Goal: Information Seeking & Learning: Learn about a topic

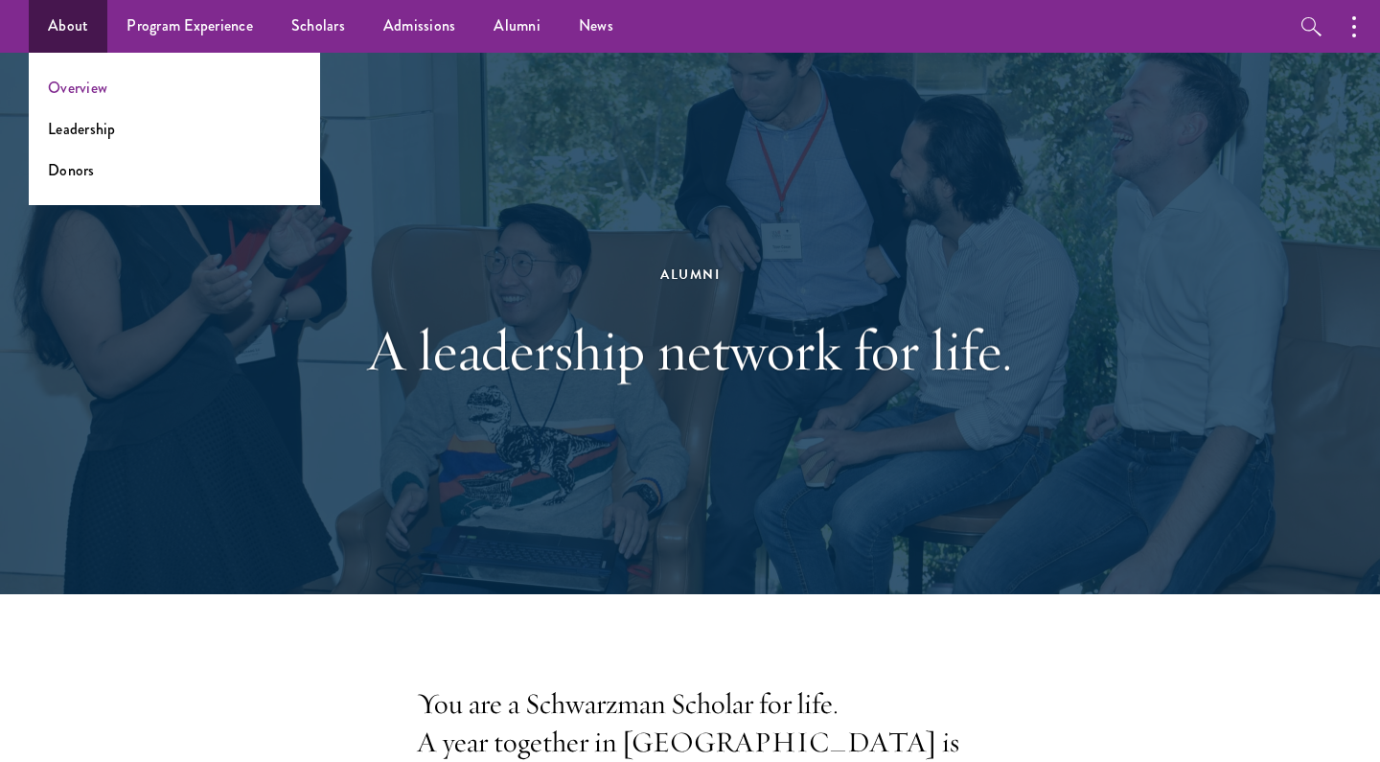
click at [86, 92] on link "Overview" at bounding box center [77, 88] width 59 height 22
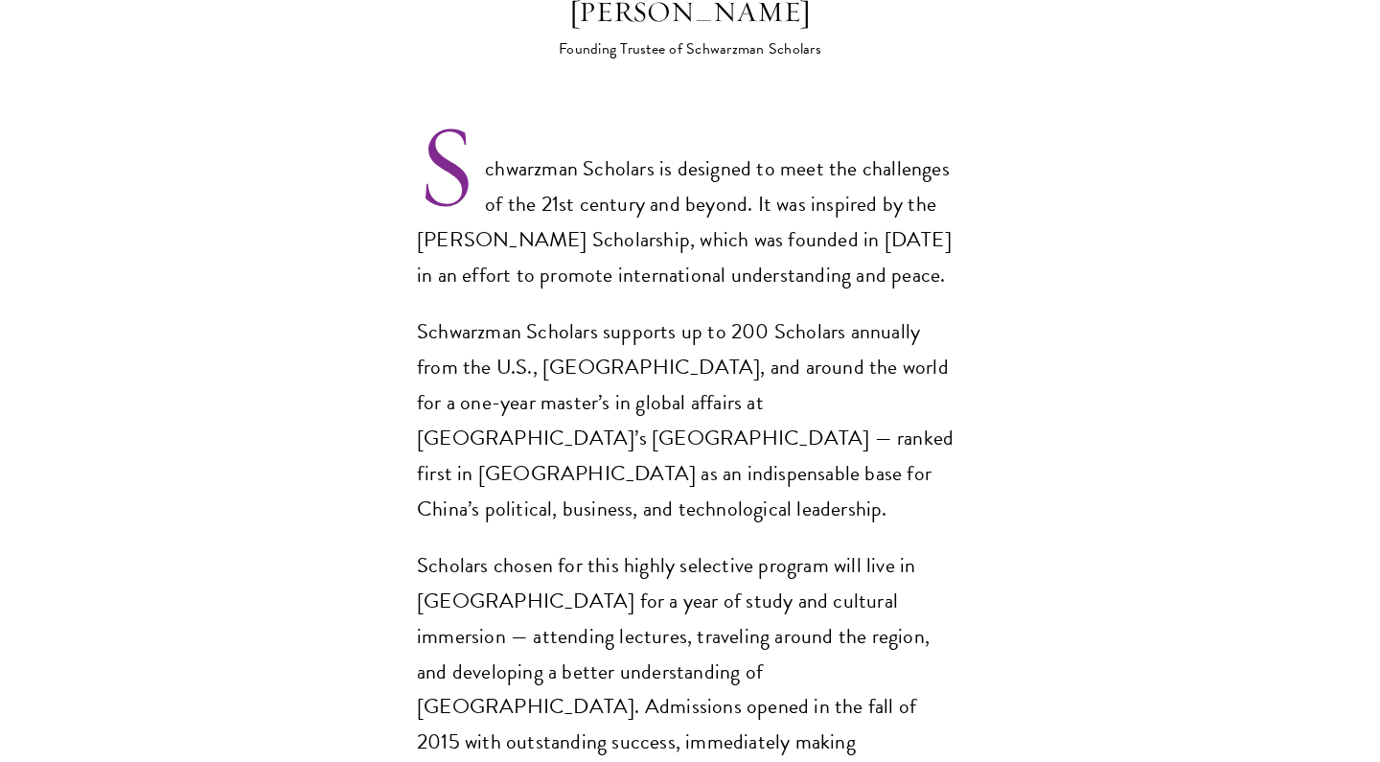
scroll to position [1667, 0]
